Goal: Task Accomplishment & Management: Manage account settings

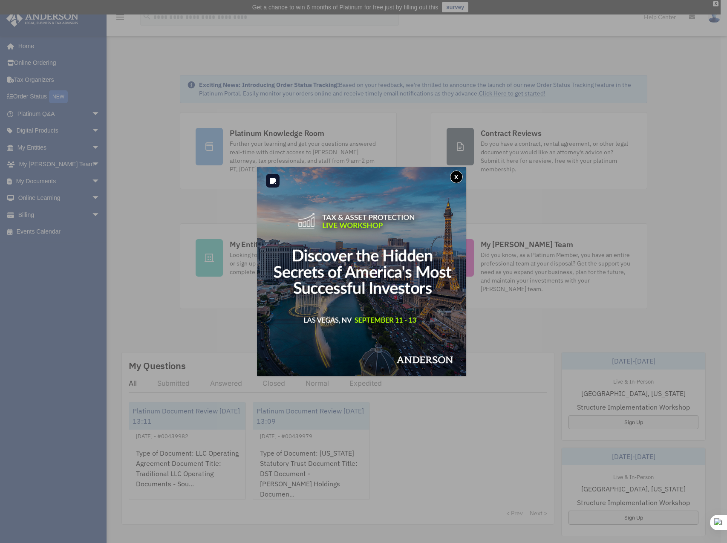
click at [458, 176] on button "x" at bounding box center [456, 176] width 13 height 13
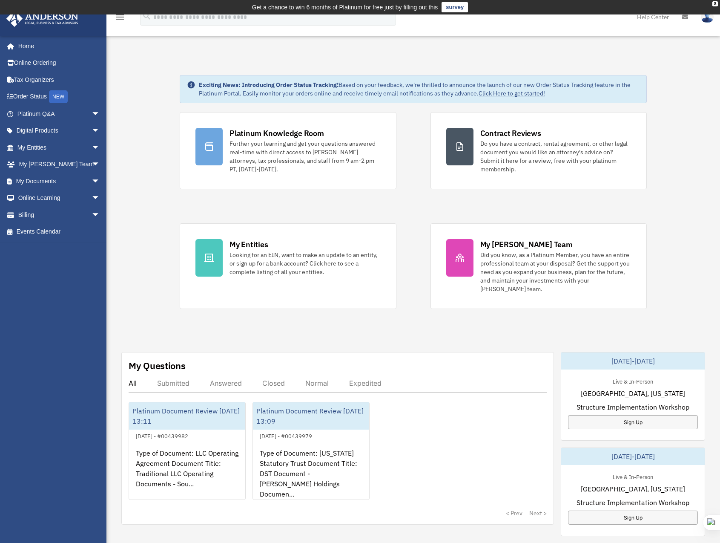
click at [710, 19] on img at bounding box center [707, 17] width 13 height 12
click at [537, 40] on link "My Profile" at bounding box center [579, 39] width 85 height 17
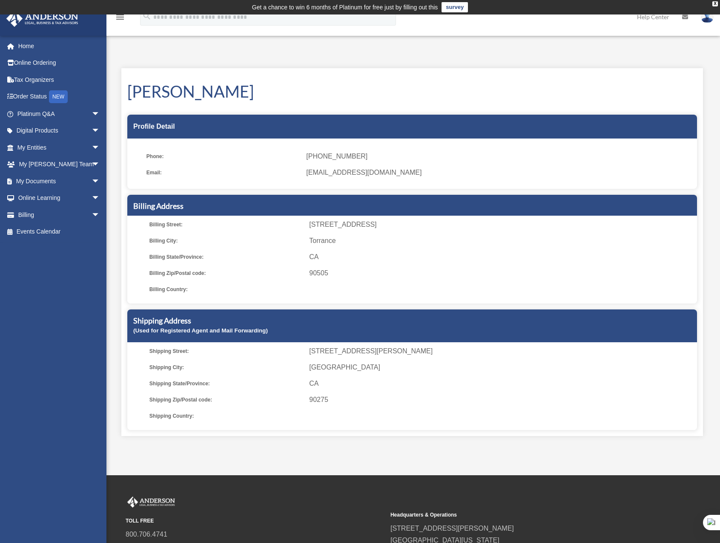
click at [119, 18] on icon "menu" at bounding box center [120, 17] width 10 height 10
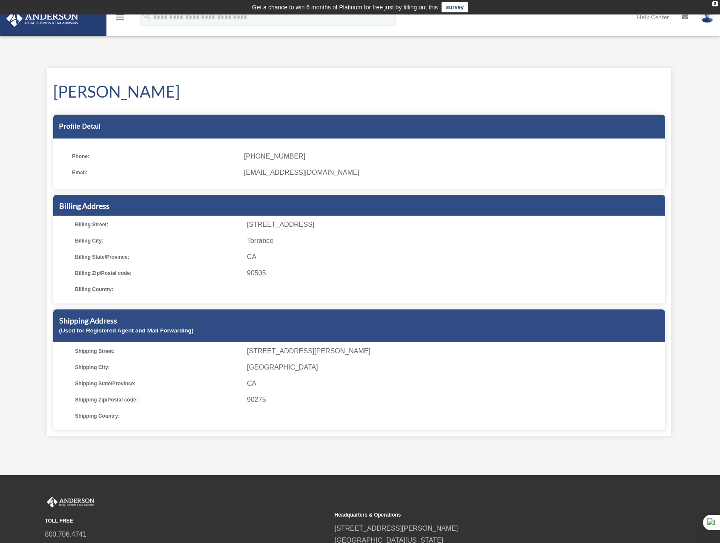
click at [119, 18] on icon "menu" at bounding box center [120, 17] width 10 height 10
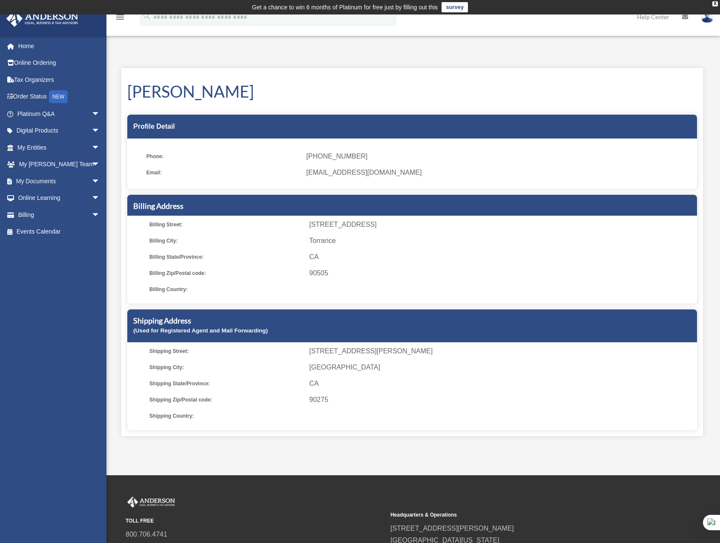
click at [251, 175] on span "Email:" at bounding box center [224, 173] width 154 height 12
click at [710, 16] on img at bounding box center [707, 17] width 13 height 12
click at [437, 55] on div "My Profile date_range Published on Last updated June 7, 2024 March 19, 2020 by …" at bounding box center [413, 250] width 614 height 392
click at [713, 1] on div "X" at bounding box center [716, 3] width 6 height 5
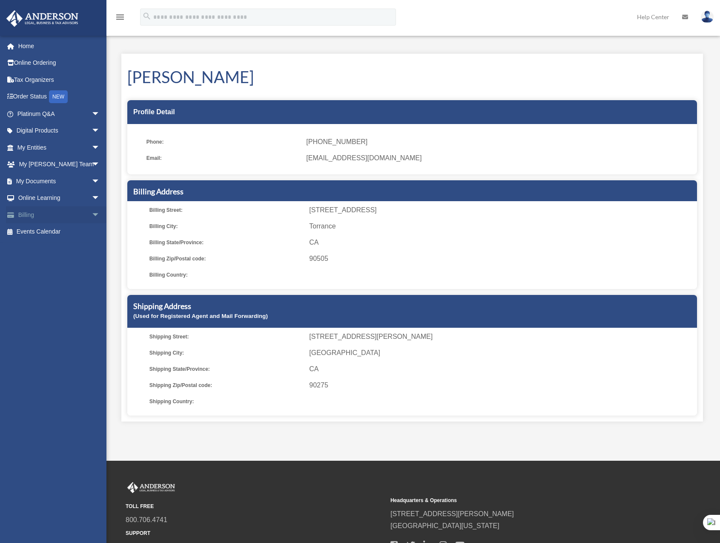
click at [92, 216] on span "arrow_drop_down" at bounding box center [100, 214] width 17 height 17
click at [56, 268] on link "Manage Payments" at bounding box center [62, 265] width 101 height 17
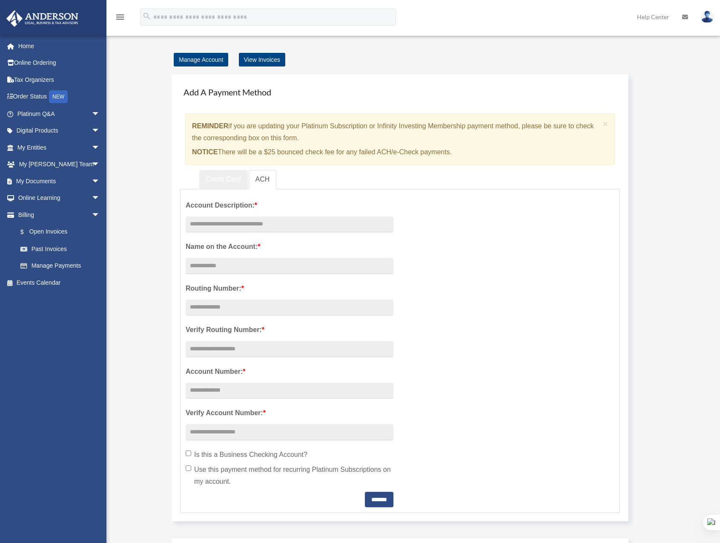
click at [219, 182] on link "Credit Card" at bounding box center [223, 179] width 49 height 19
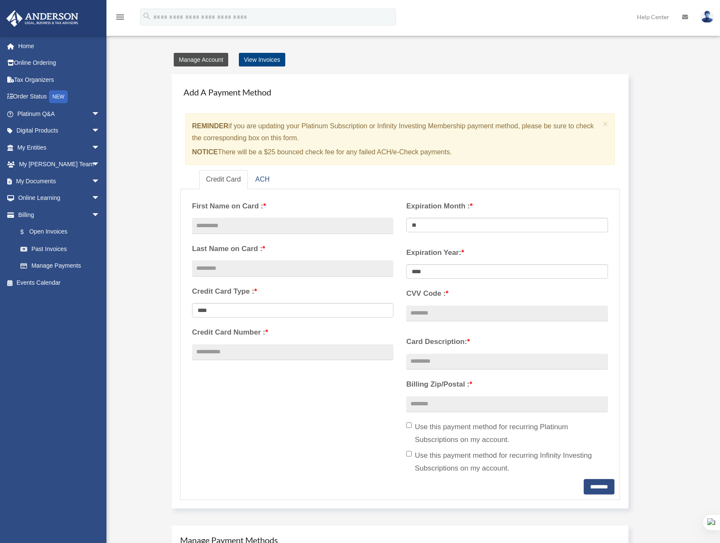
click at [204, 63] on link "Manage Account" at bounding box center [201, 60] width 55 height 14
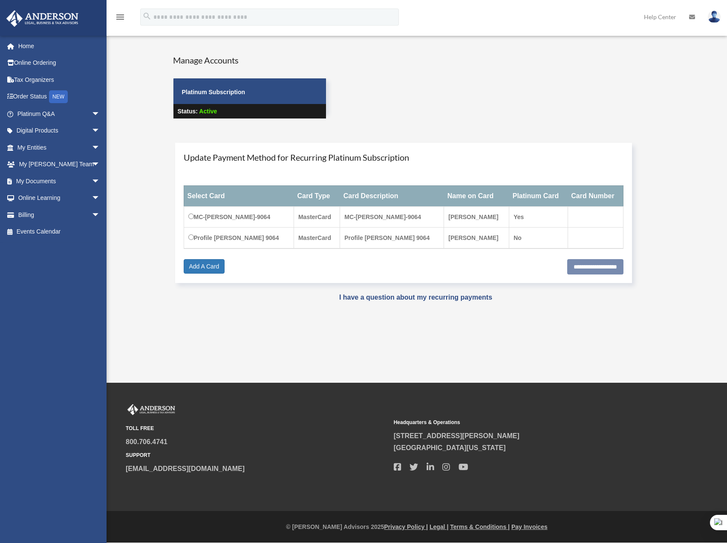
click at [717, 18] on img at bounding box center [713, 17] width 13 height 12
click at [543, 39] on link "My Profile" at bounding box center [585, 39] width 85 height 17
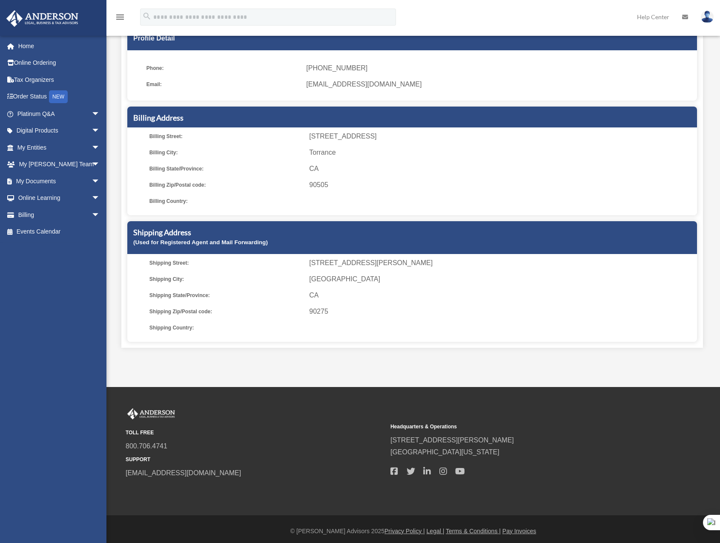
scroll to position [78, 0]
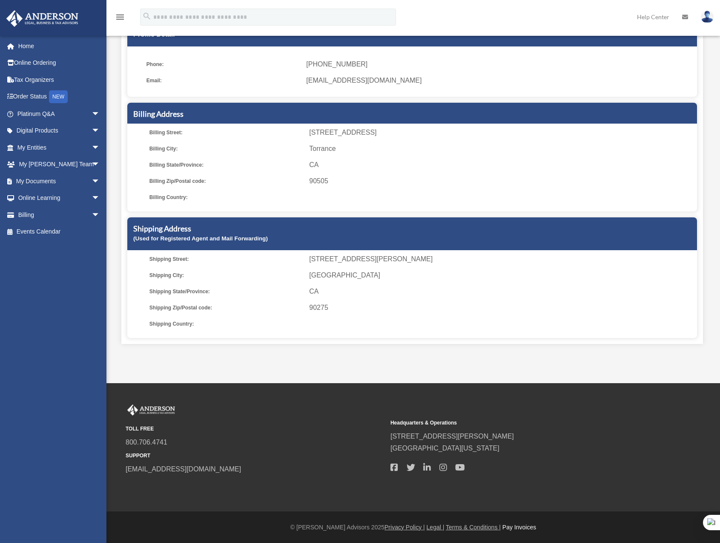
click at [505, 529] on link "Pay Invoices" at bounding box center [520, 526] width 34 height 7
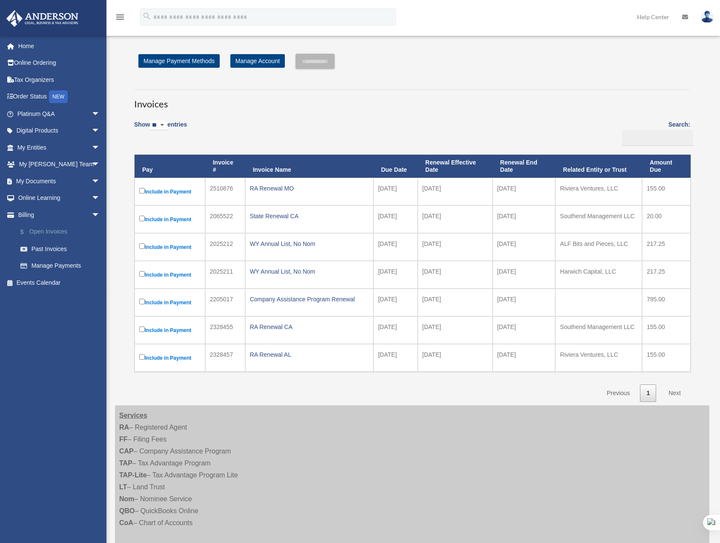
click at [50, 230] on link "$ Open Invoices" at bounding box center [62, 231] width 101 height 17
click at [327, 59] on input "**********" at bounding box center [315, 61] width 39 height 15
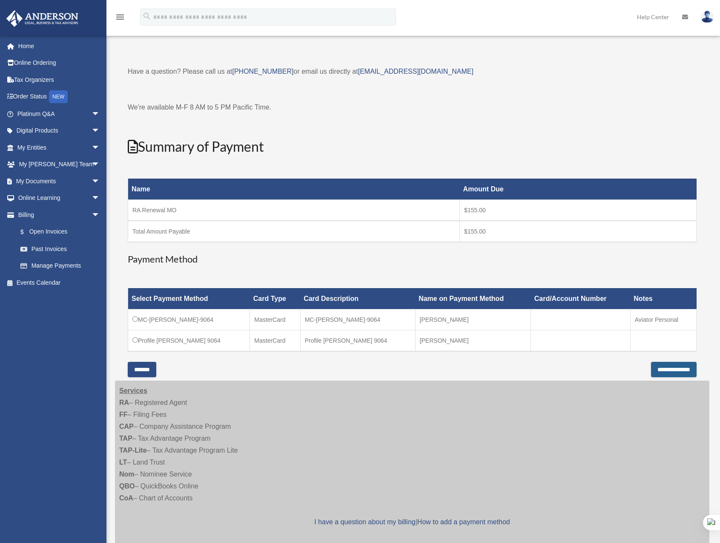
click at [651, 368] on input "**********" at bounding box center [674, 369] width 46 height 15
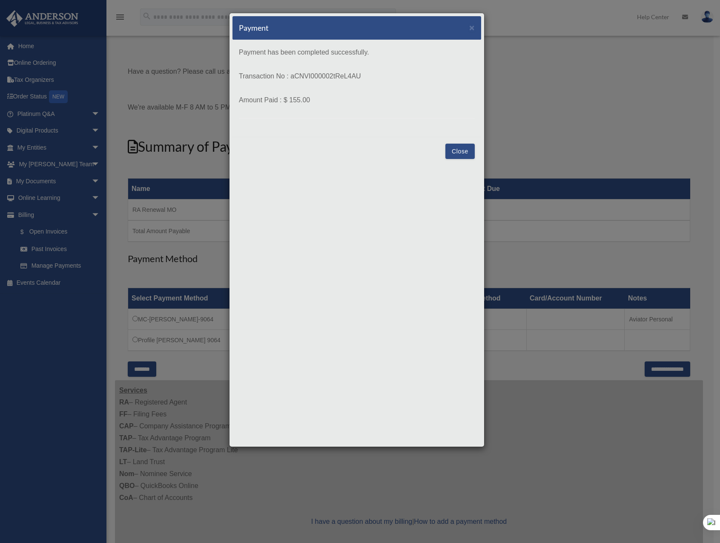
click at [460, 147] on button "Close" at bounding box center [459, 151] width 29 height 15
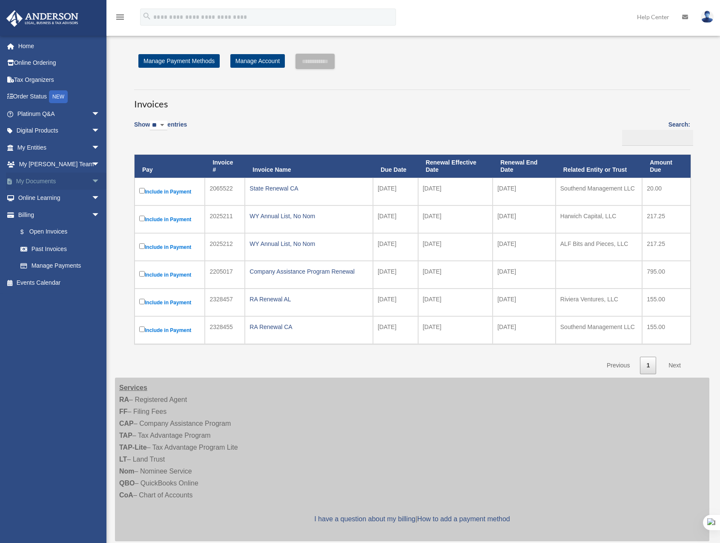
click at [92, 184] on span "arrow_drop_down" at bounding box center [100, 180] width 17 height 17
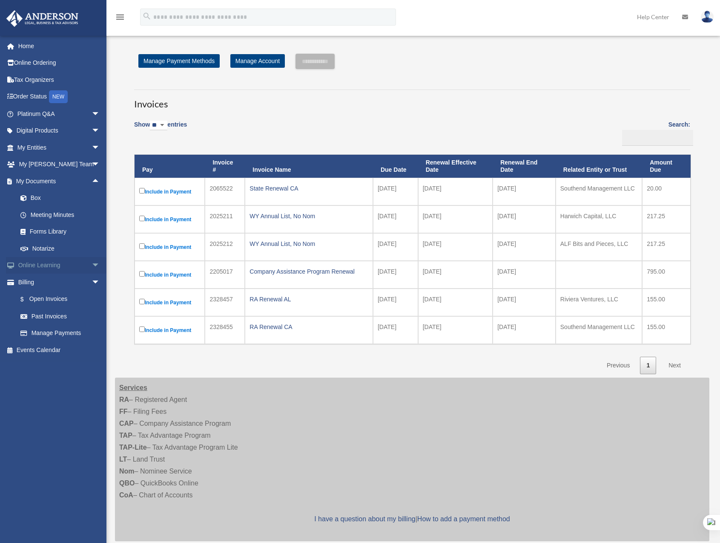
click at [92, 266] on span "arrow_drop_down" at bounding box center [100, 265] width 17 height 17
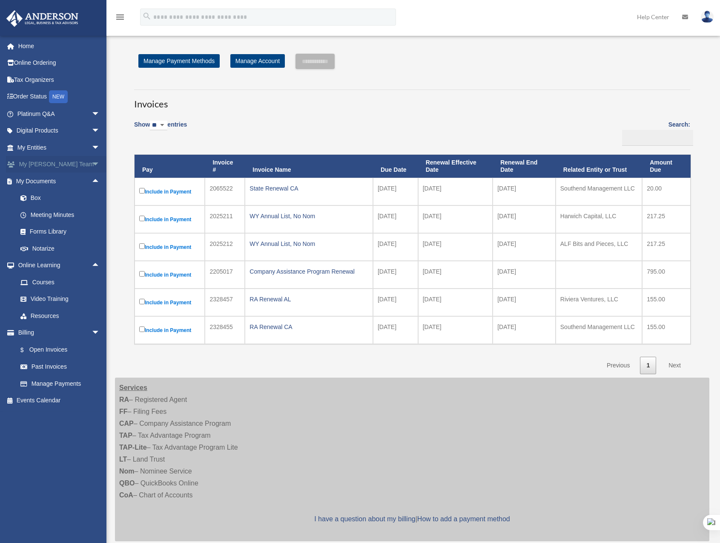
click at [92, 158] on span "arrow_drop_down" at bounding box center [100, 164] width 17 height 17
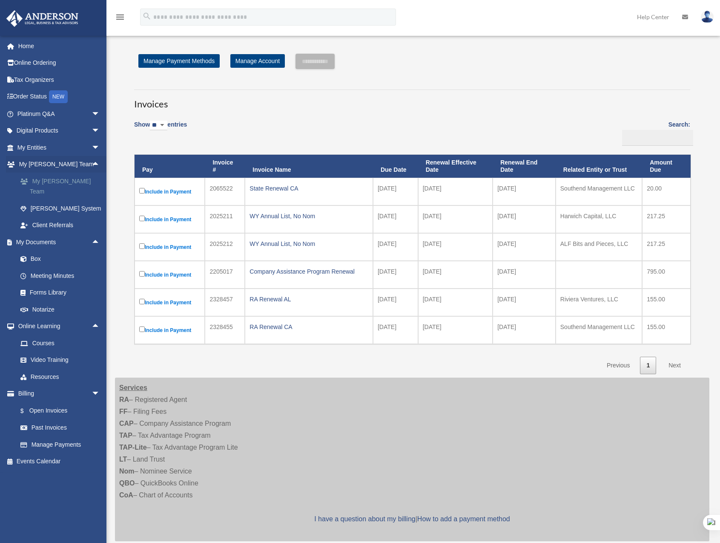
click at [58, 187] on link "My [PERSON_NAME] Team" at bounding box center [62, 185] width 101 height 27
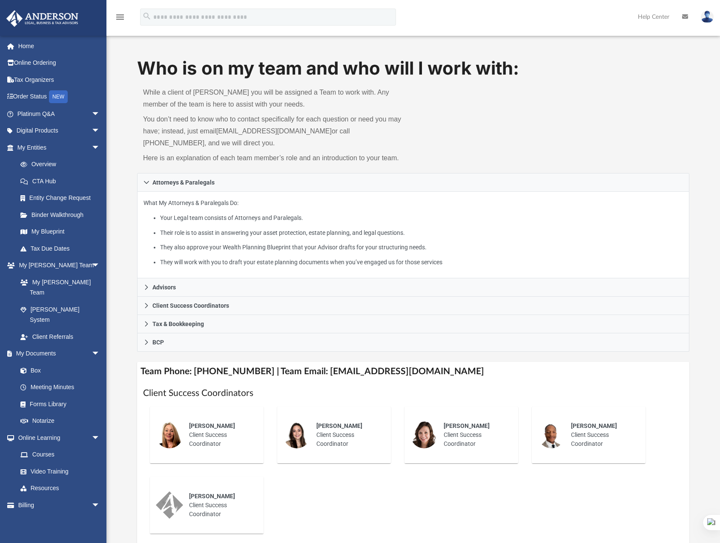
click at [661, 21] on link "Help Center" at bounding box center [654, 17] width 44 height 34
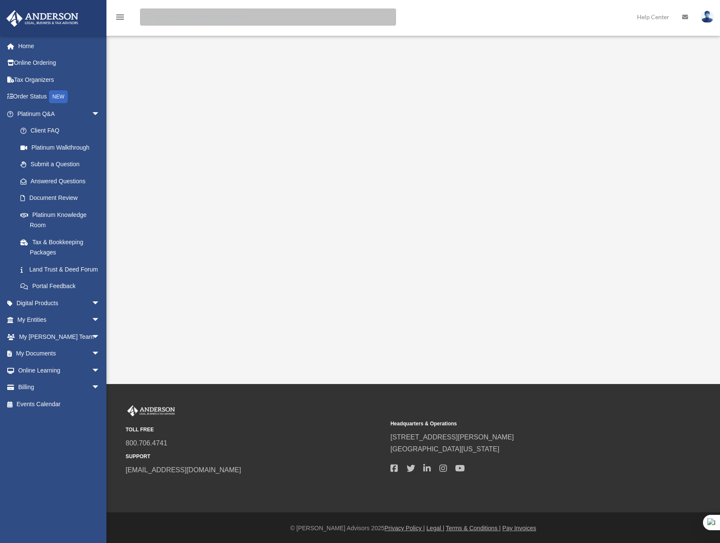
click at [299, 20] on input "search" at bounding box center [268, 17] width 256 height 17
type input "**********"
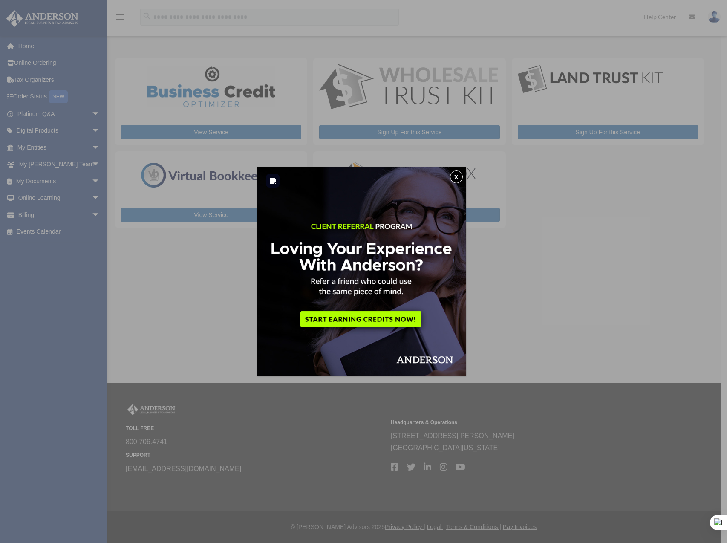
click at [456, 172] on button "x" at bounding box center [456, 176] width 13 height 13
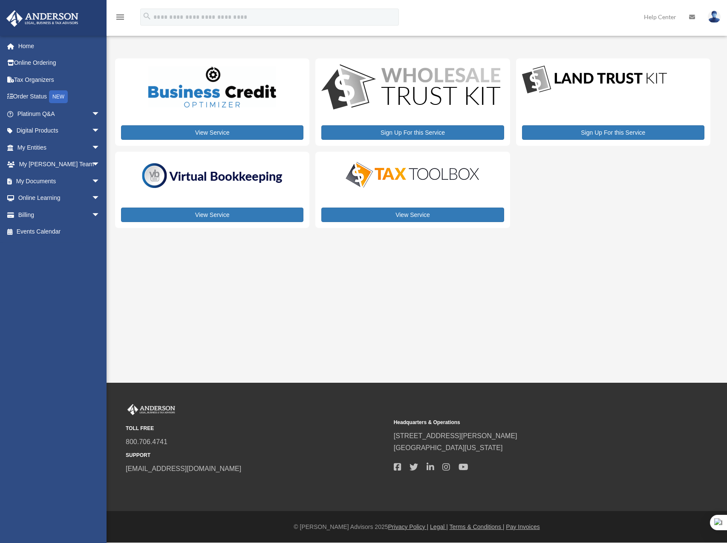
click at [711, 18] on img at bounding box center [713, 17] width 13 height 12
click at [543, 41] on link "My Profile" at bounding box center [585, 39] width 85 height 17
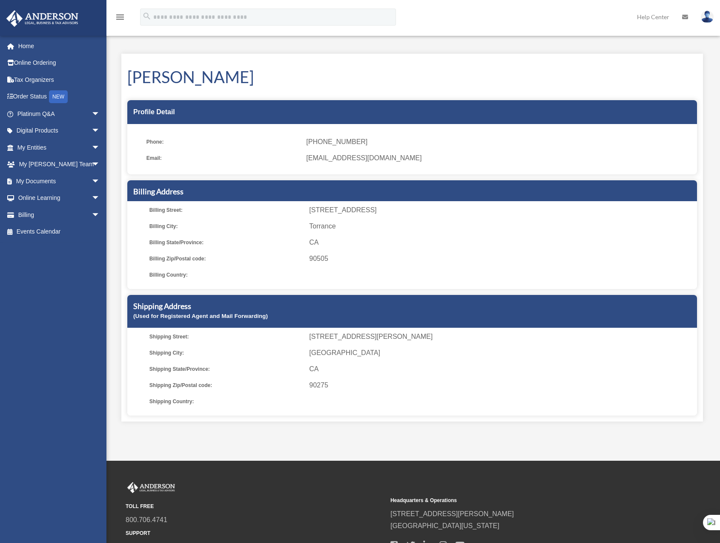
click at [325, 322] on div "Shipping Address (Used for Registered Agent and Mail Forwarding)" at bounding box center [412, 311] width 570 height 33
click at [328, 356] on span "Rancho Palos Verdes" at bounding box center [501, 353] width 385 height 12
click at [317, 339] on span "1808 Velez Drive" at bounding box center [501, 336] width 385 height 12
click at [22, 46] on link "Home" at bounding box center [59, 45] width 107 height 17
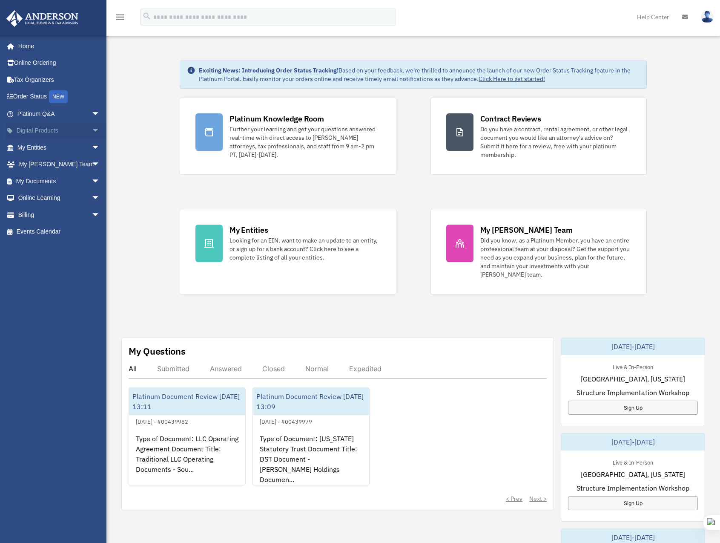
click at [92, 135] on span "arrow_drop_down" at bounding box center [100, 130] width 17 height 17
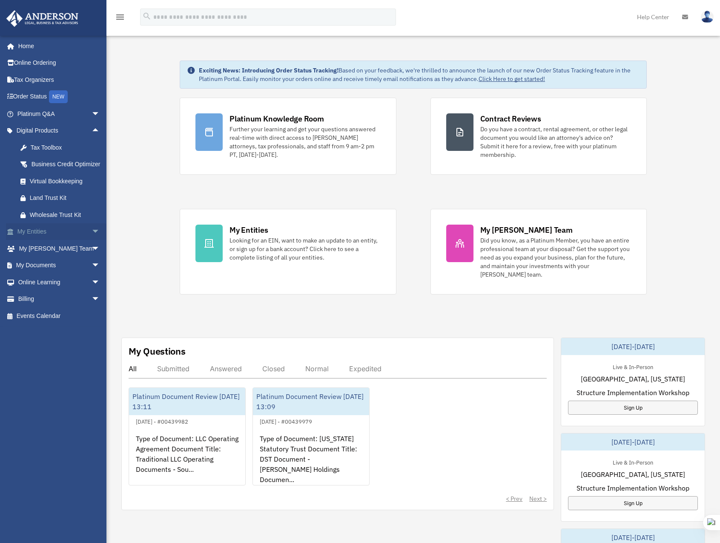
click at [92, 241] on span "arrow_drop_down" at bounding box center [100, 231] width 17 height 17
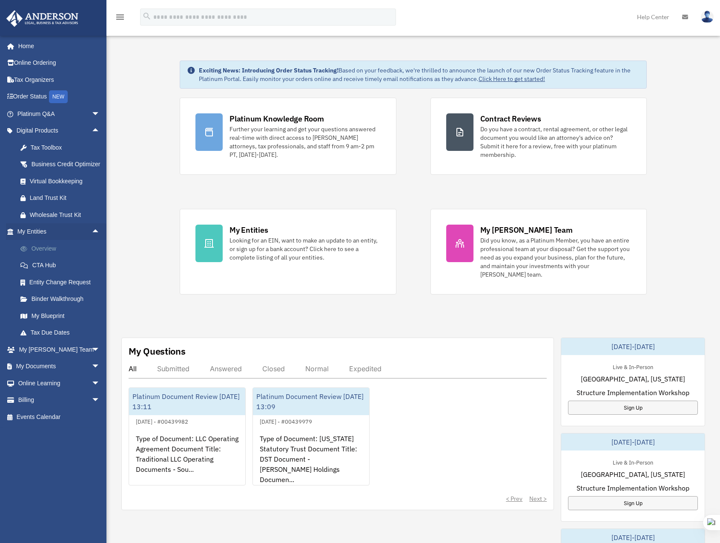
click at [52, 257] on link "Overview" at bounding box center [62, 248] width 101 height 17
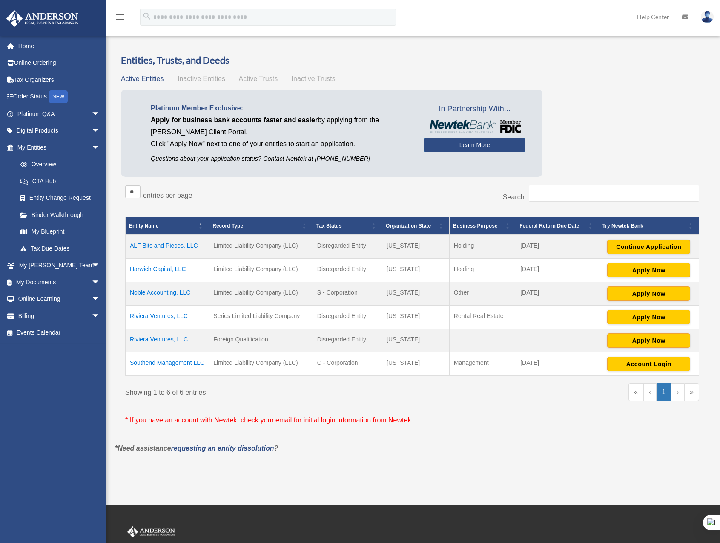
click at [165, 364] on td "Southend Management LLC" at bounding box center [167, 364] width 83 height 24
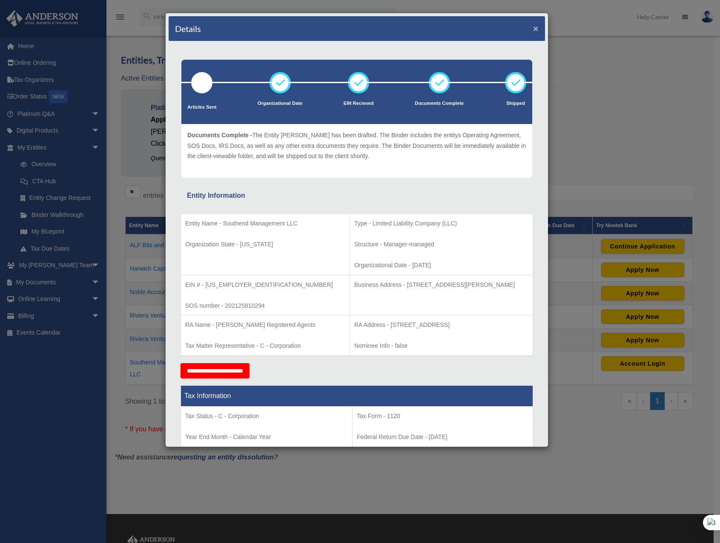
click at [533, 30] on button "×" at bounding box center [536, 28] width 6 height 9
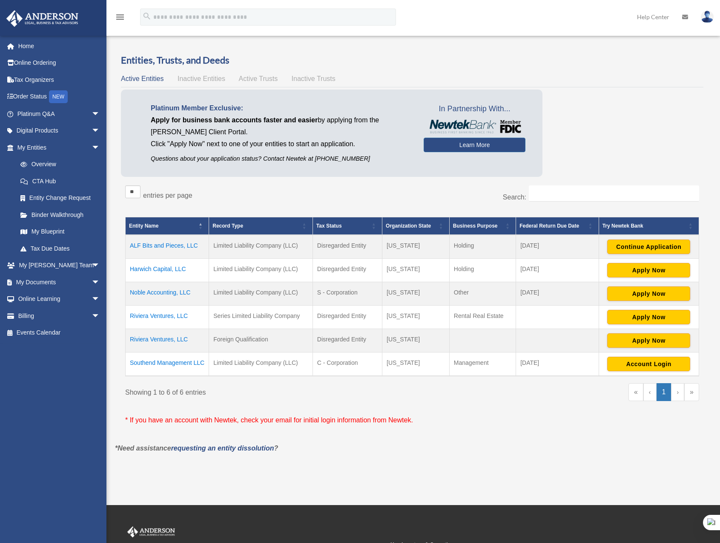
click at [713, 18] on img at bounding box center [707, 17] width 13 height 12
click at [537, 78] on link "Logout" at bounding box center [579, 74] width 85 height 17
